Goal: Navigation & Orientation: Find specific page/section

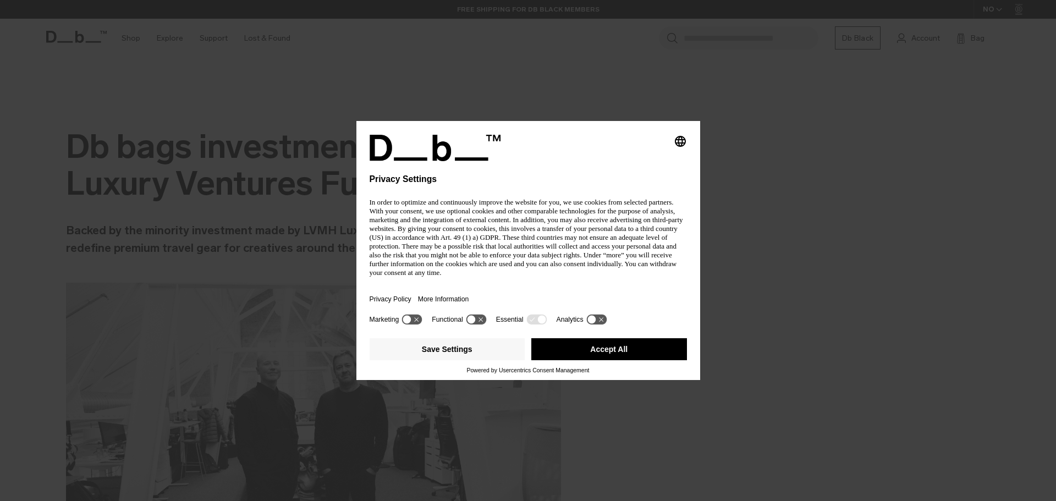
click at [127, 37] on div "Selecting an option will immediately change the language Privacy Settings In or…" at bounding box center [528, 250] width 1056 height 501
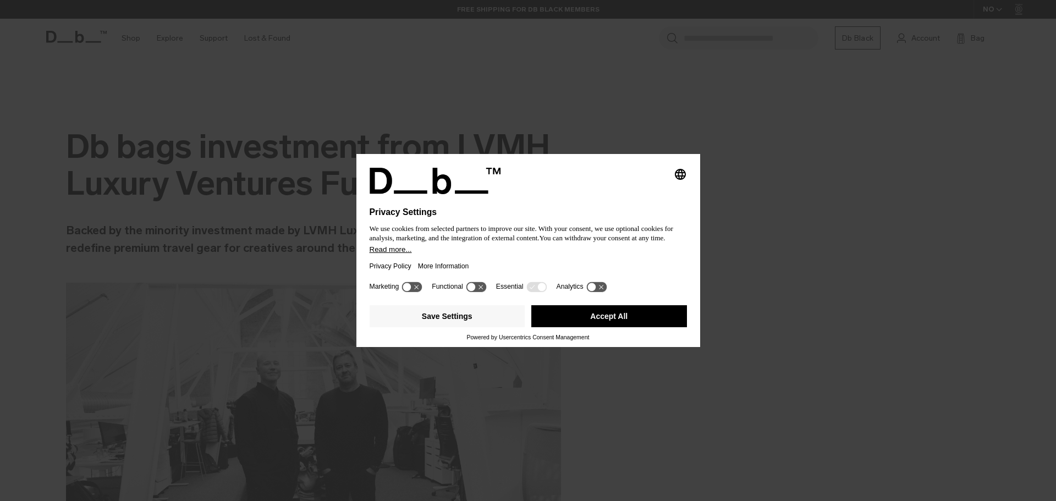
click at [615, 320] on button "Accept All" at bounding box center [609, 316] width 156 height 22
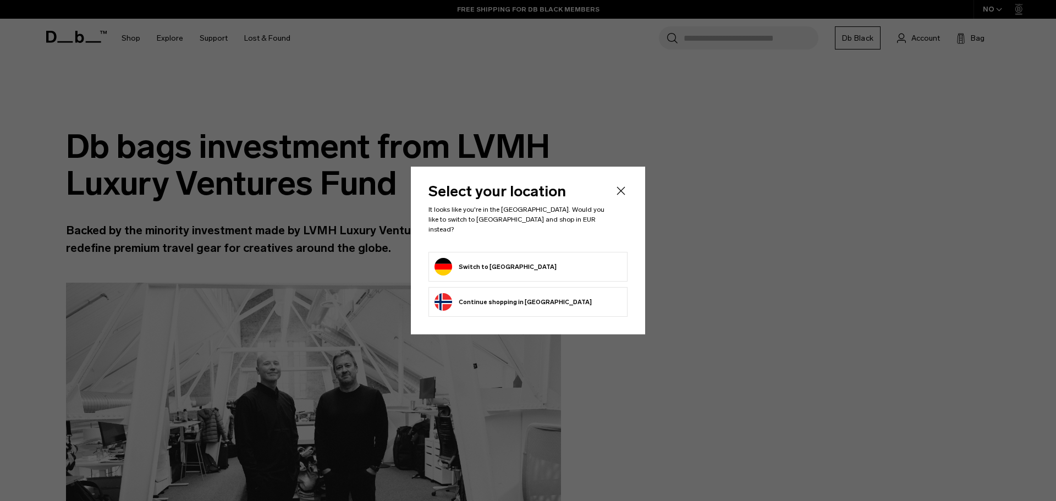
click at [484, 262] on button "Switch to [GEOGRAPHIC_DATA]" at bounding box center [495, 267] width 122 height 18
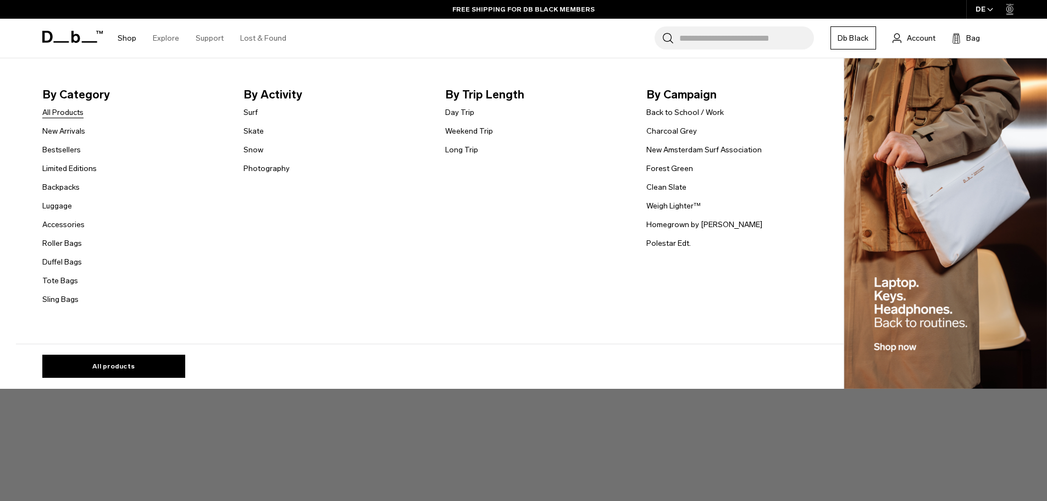
click at [69, 113] on link "All Products" at bounding box center [62, 113] width 41 height 12
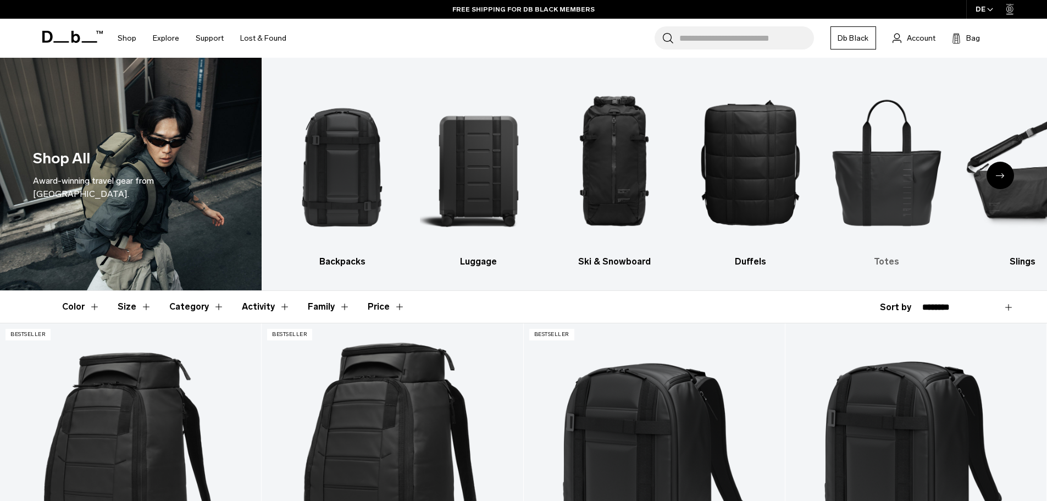
click at [888, 185] on img "5 / 10" at bounding box center [887, 161] width 117 height 175
